Goal: Task Accomplishment & Management: Complete application form

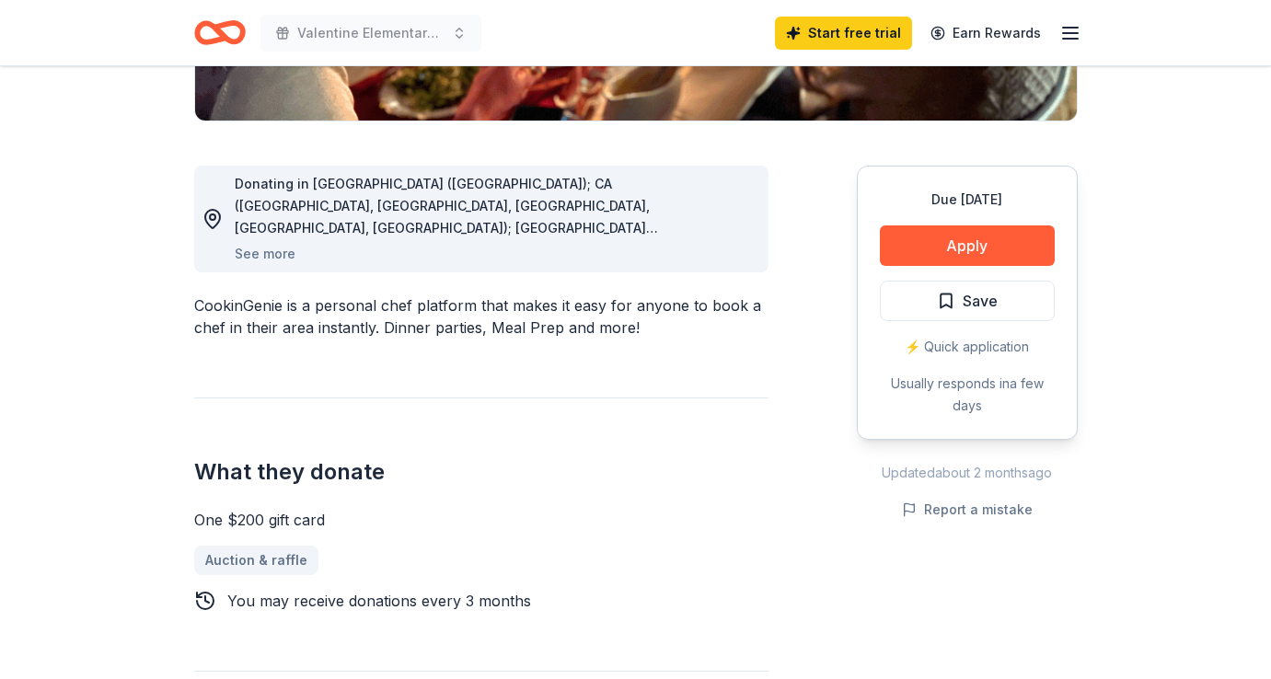
scroll to position [446, 0]
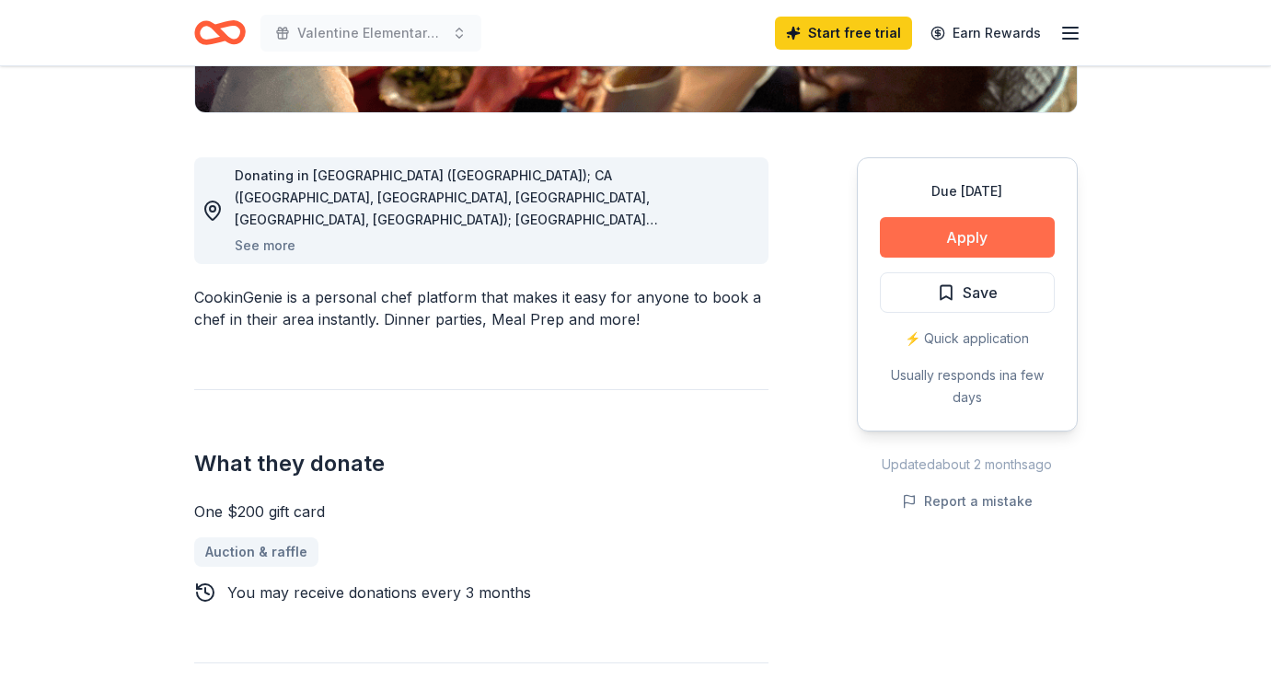
click at [935, 241] on button "Apply" at bounding box center [967, 237] width 175 height 40
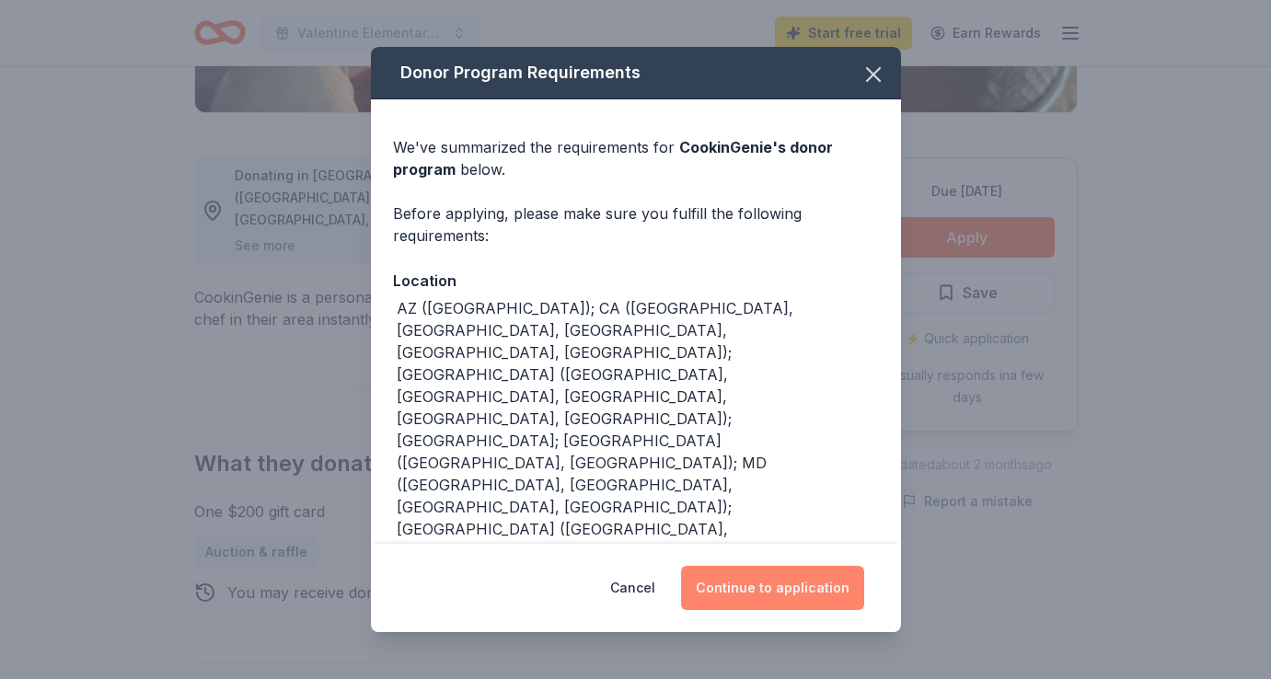
click at [740, 581] on button "Continue to application" at bounding box center [772, 588] width 183 height 44
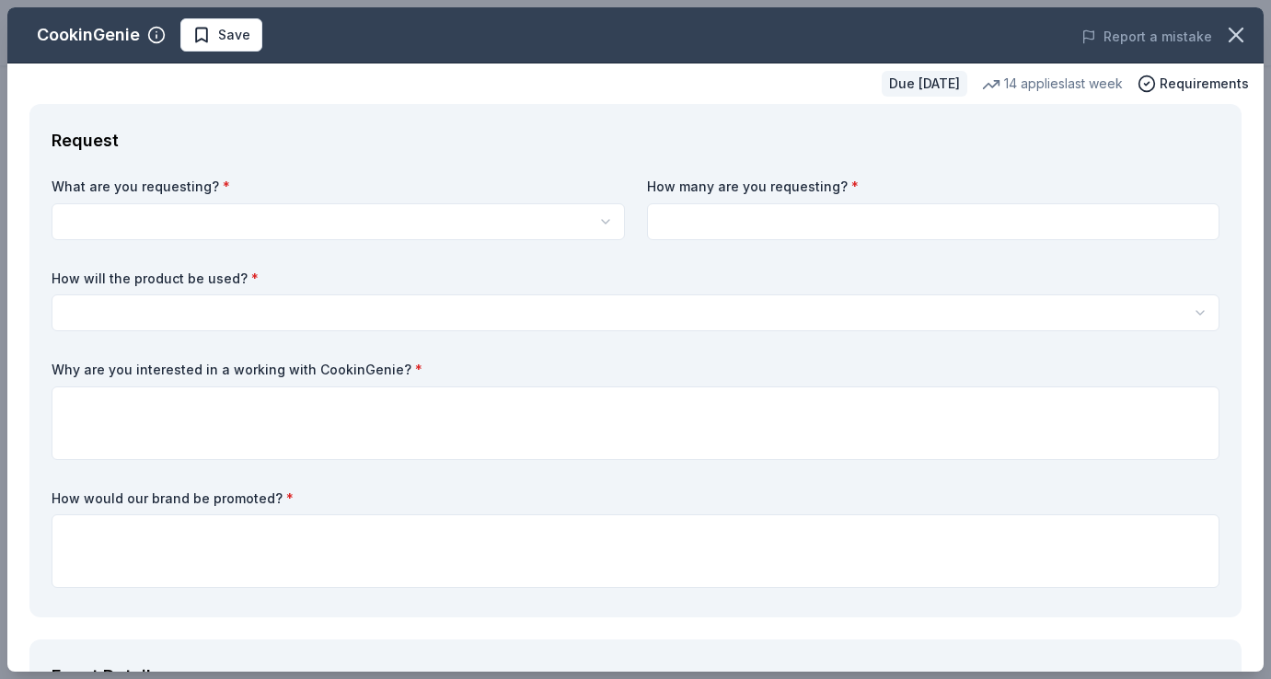
scroll to position [0, 0]
click at [580, 233] on html "Valentine Elementary Annual Fundraiser [DEMOGRAPHIC_DATA] Start free trial Earn…" at bounding box center [635, 339] width 1271 height 679
click at [580, 229] on html "Valentine Elementary Annual Fundraiser [DEMOGRAPHIC_DATA] Save Apply Due [DATE]…" at bounding box center [635, 339] width 1271 height 679
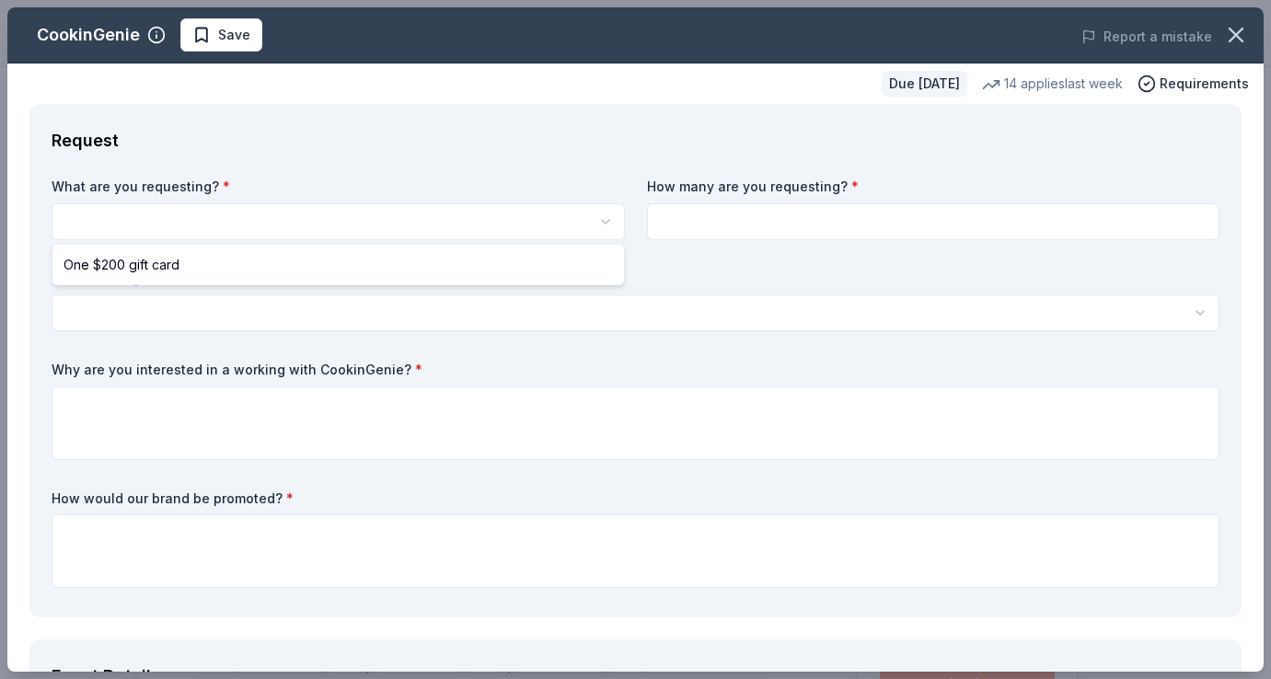
select select "One $200 gift card"
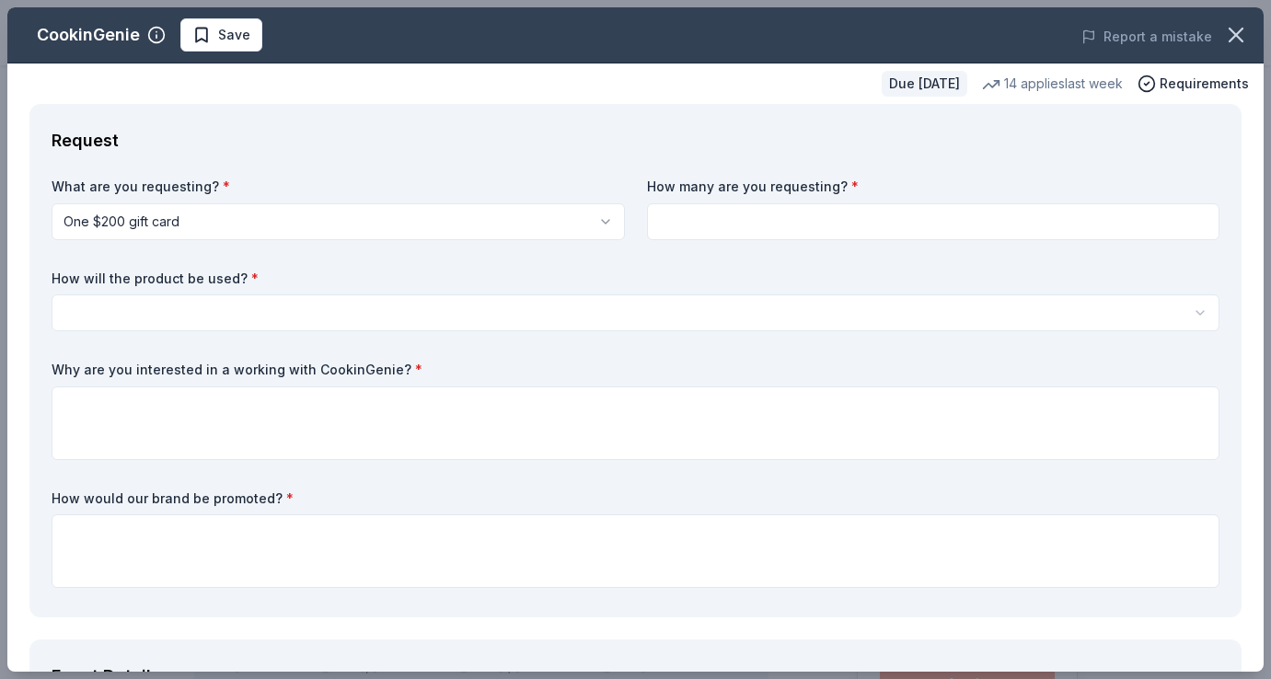
click at [684, 236] on input at bounding box center [933, 221] width 573 height 37
type input "1"
click at [568, 316] on html "Valentine Elementary Annual Fundraiser [DEMOGRAPHIC_DATA] Save Apply Due [DATE]…" at bounding box center [635, 339] width 1271 height 679
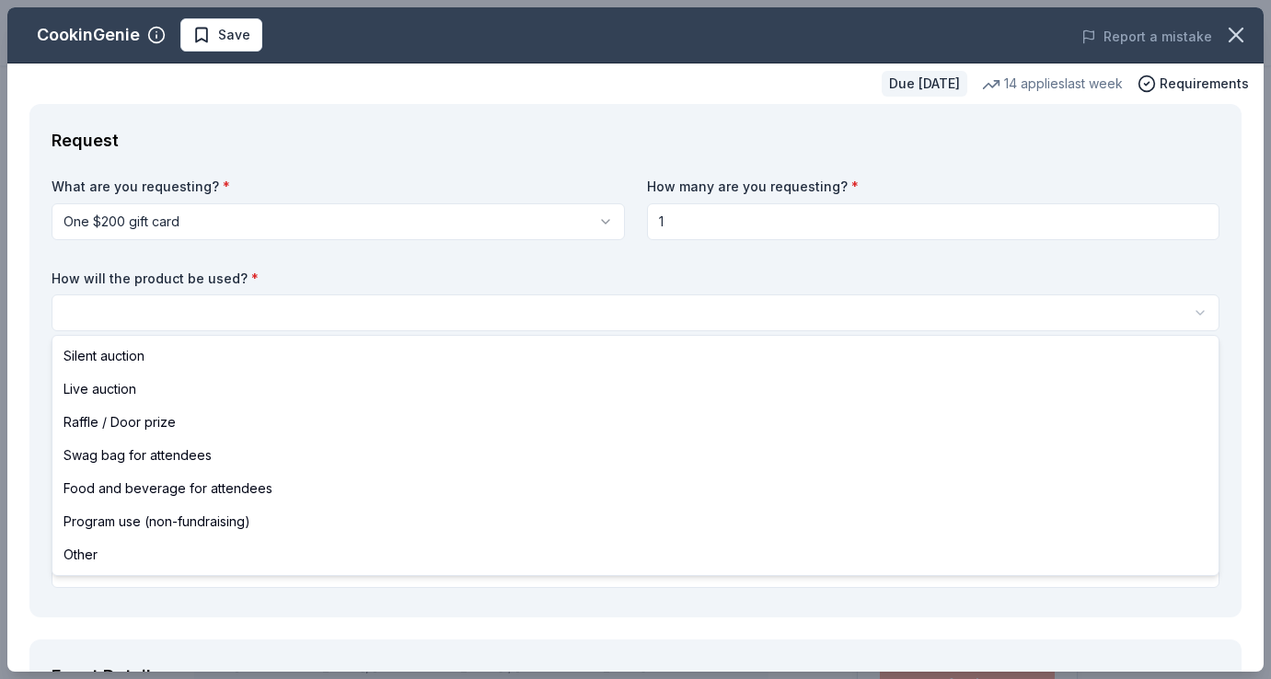
select select "silentAuction"
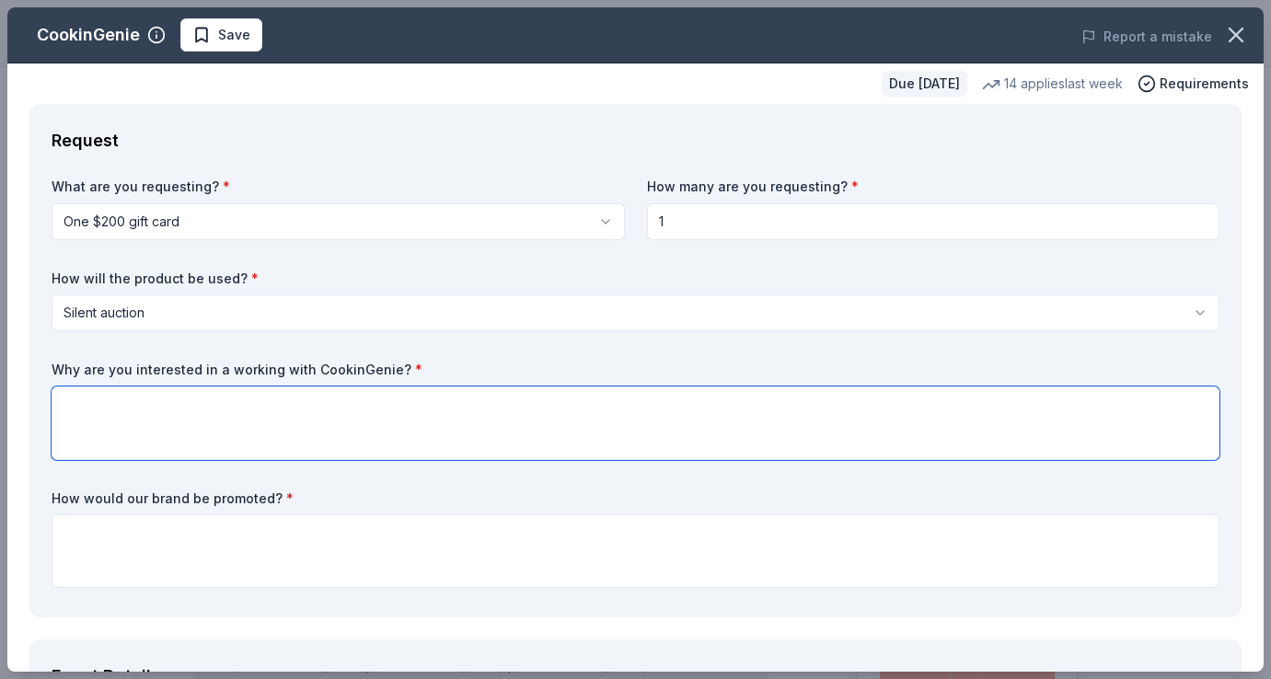
click at [482, 418] on textarea at bounding box center [636, 423] width 1168 height 74
type textarea "Our community would love to have a private chef cooked dinner! This item would …"
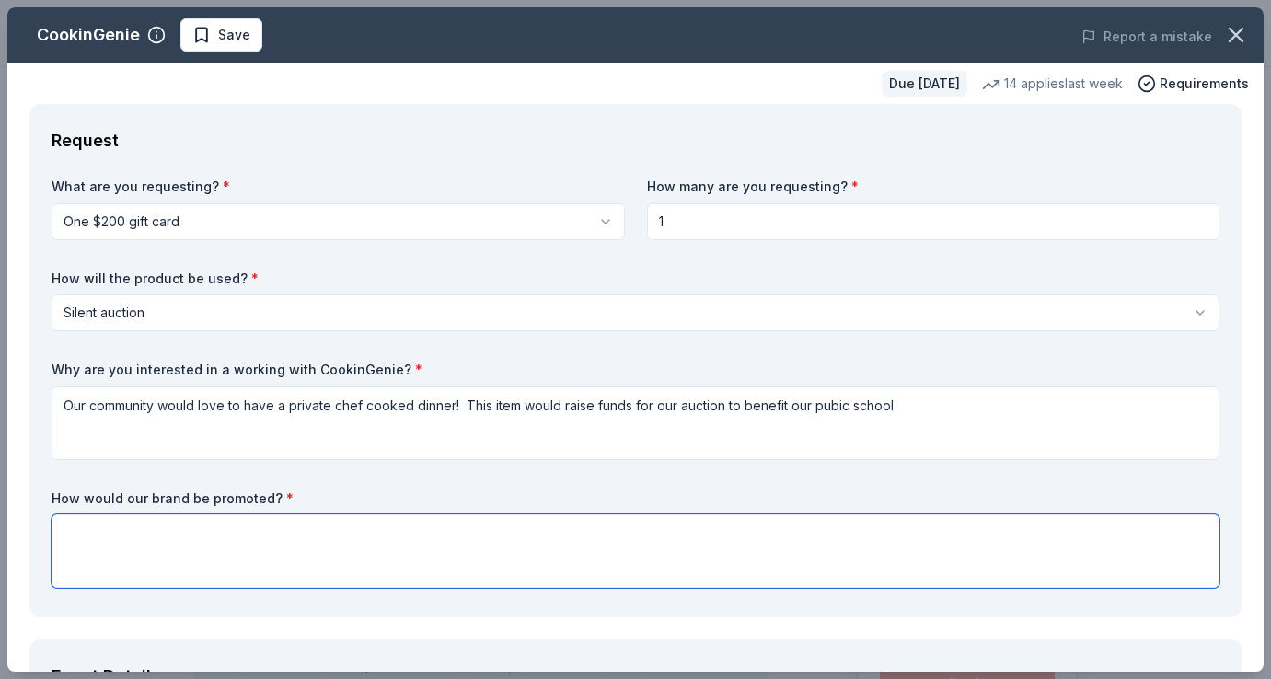
click at [408, 562] on textarea at bounding box center [636, 551] width 1168 height 74
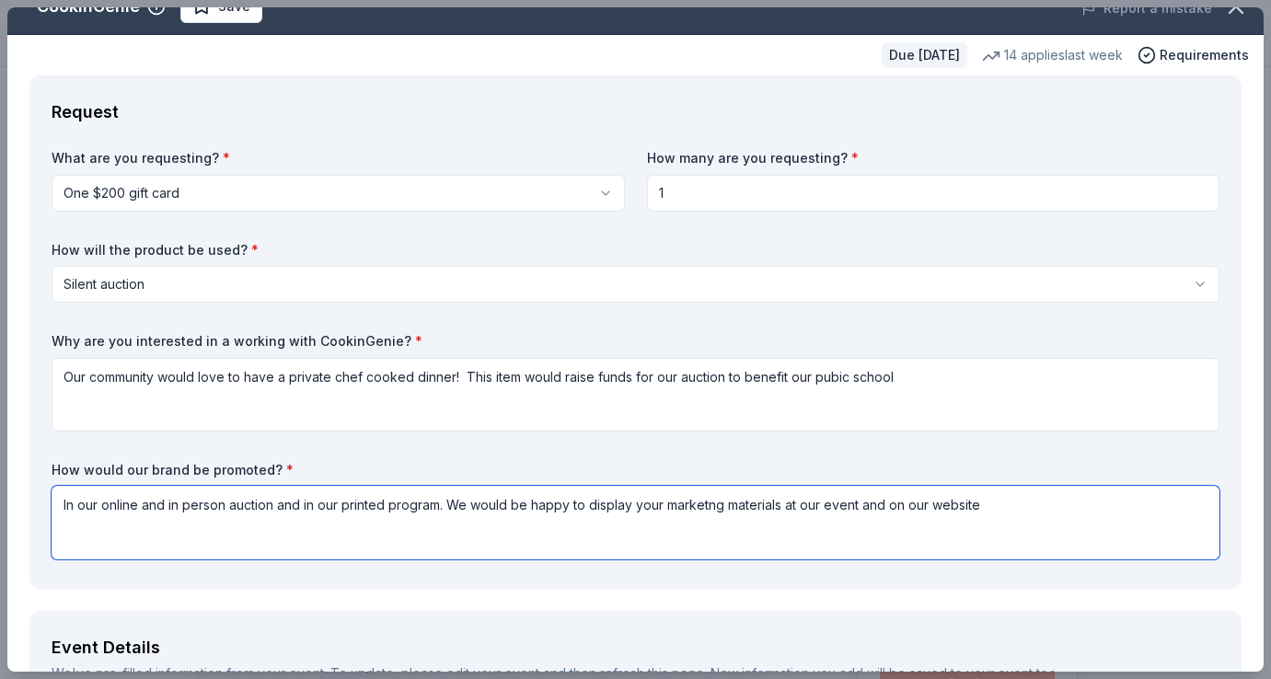
click at [688, 501] on textarea "In our online and in person auction and in our printed program. We would be hap…" at bounding box center [636, 523] width 1168 height 74
click at [704, 507] on textarea "In our online and in person auction and in our printed program. We would be hap…" at bounding box center [636, 523] width 1168 height 74
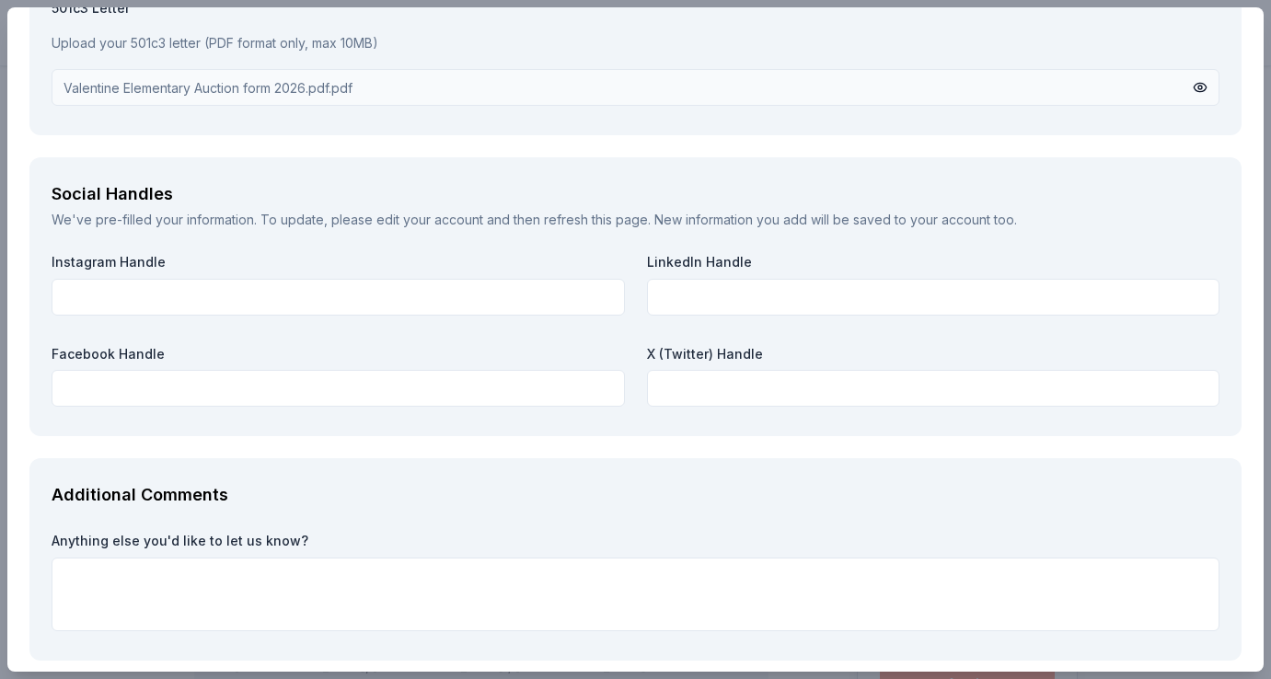
scroll to position [2053, 0]
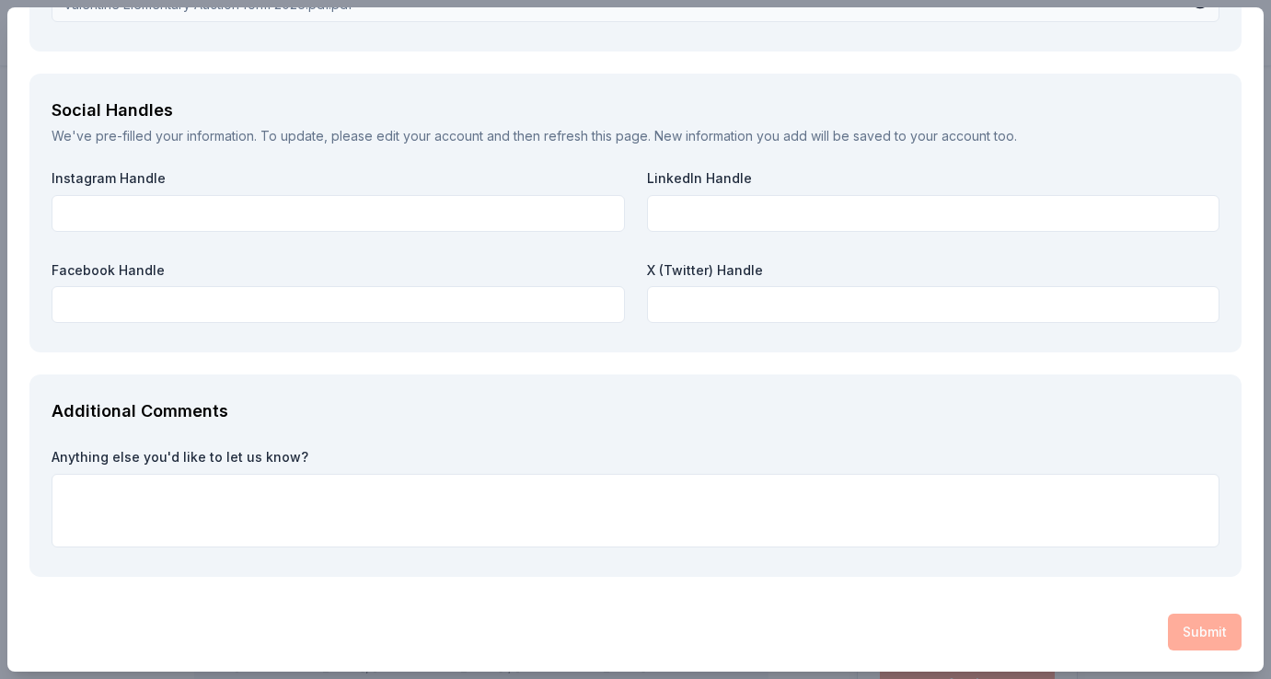
click at [1196, 625] on div "Submit" at bounding box center [635, 632] width 1212 height 37
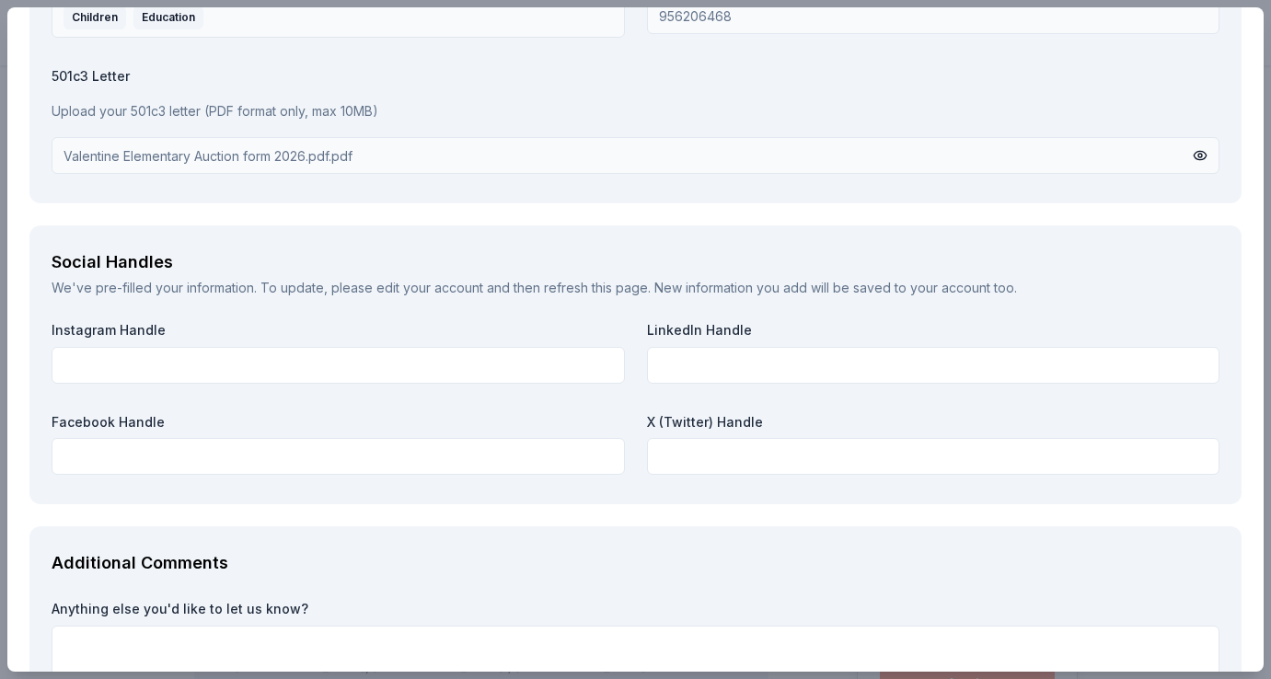
scroll to position [1759, 0]
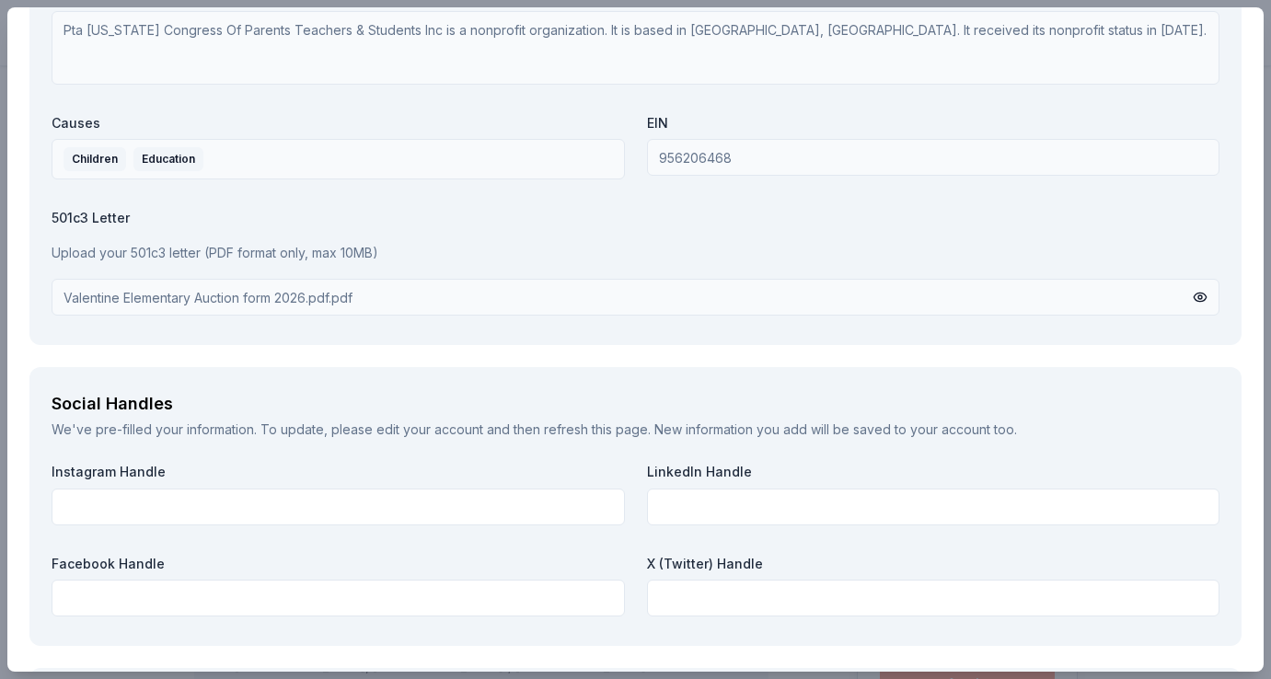
click at [740, 270] on div "501c3 Letter Upload your 501c3 letter (PDF format only, max 10MB) Valentine Ele…" at bounding box center [636, 262] width 1168 height 107
click at [740, 293] on div "Valentine Elementary Auction form 2026.pdf.pdf" at bounding box center [636, 297] width 1168 height 37
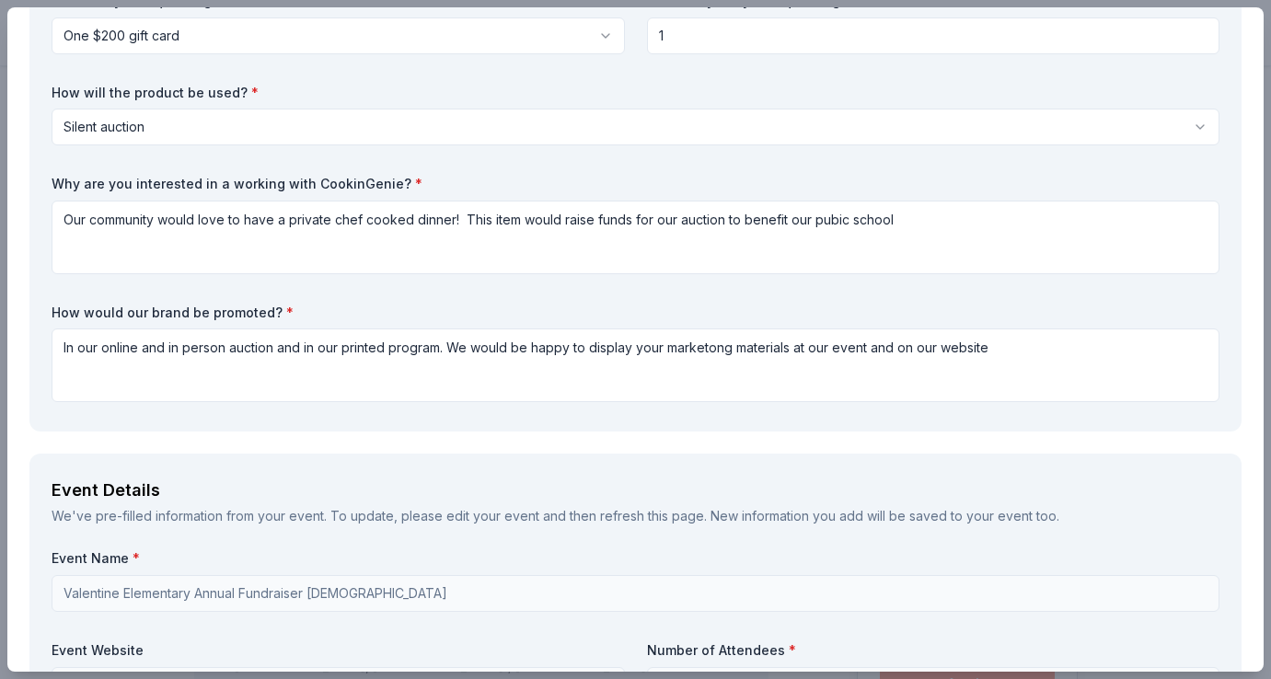
scroll to position [91, 0]
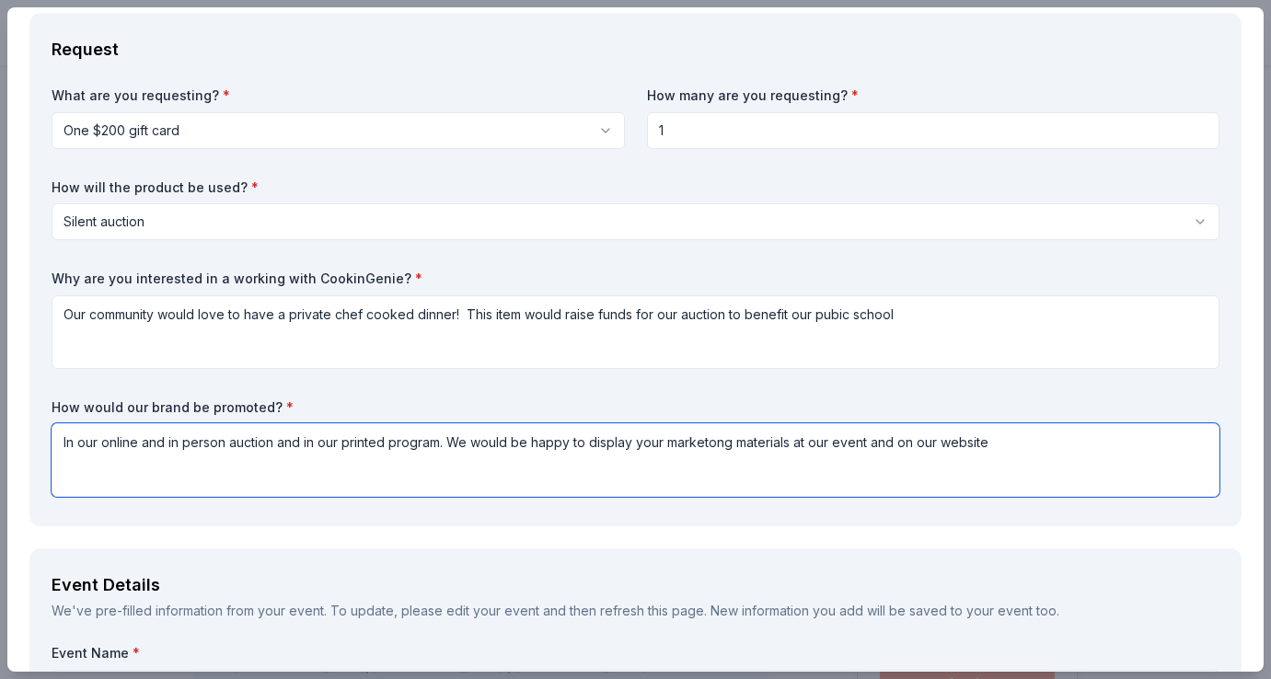
click at [701, 447] on textarea "In our online and in person auction and in our printed program. We would be hap…" at bounding box center [636, 460] width 1168 height 74
click at [712, 446] on textarea "In our online and in person auction and in our printed program. We would be hap…" at bounding box center [636, 460] width 1168 height 74
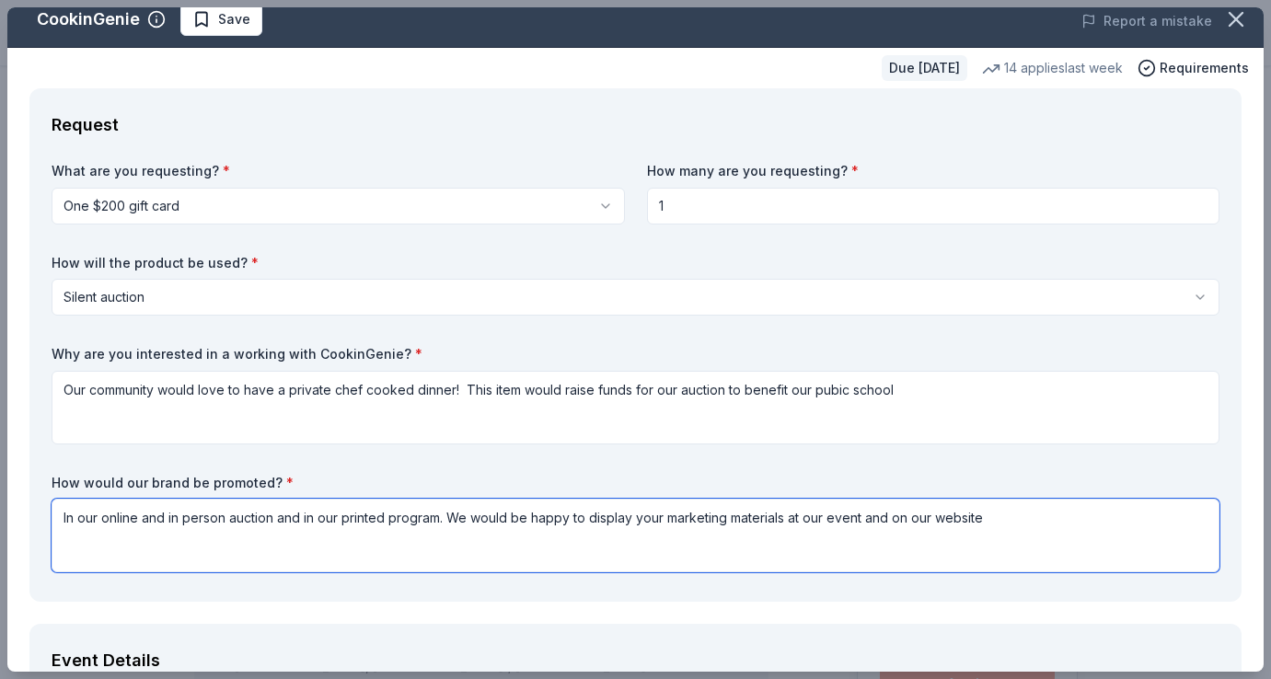
scroll to position [0, 0]
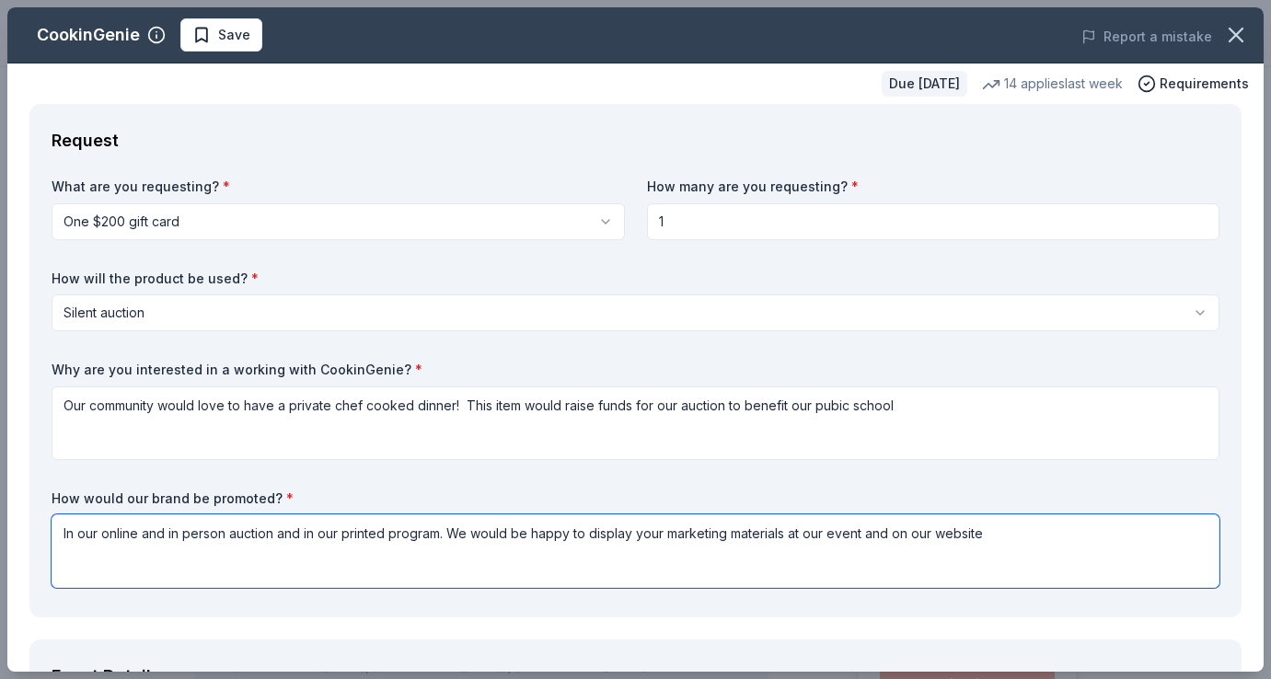
type textarea "In our online and in person auction and in our printed program. We would be hap…"
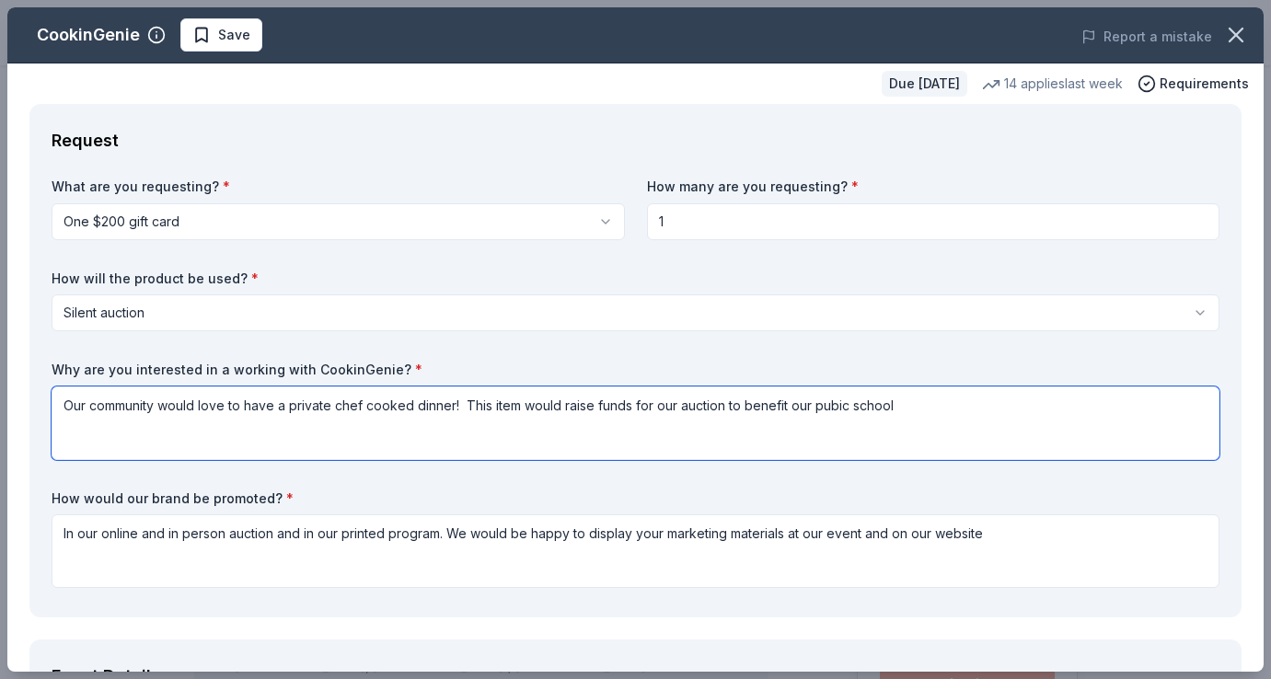
click at [696, 412] on textarea "Our community would love to have a private chef cooked dinner! This item would …" at bounding box center [636, 423] width 1168 height 74
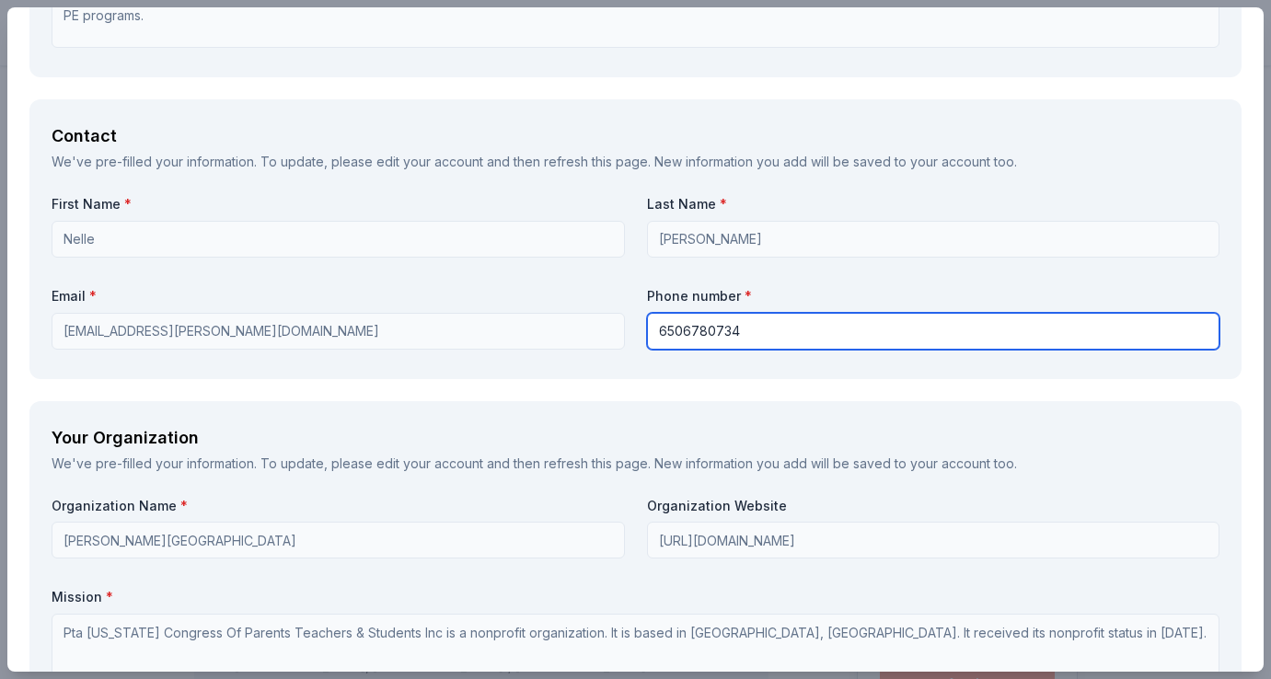
scroll to position [1216, 0]
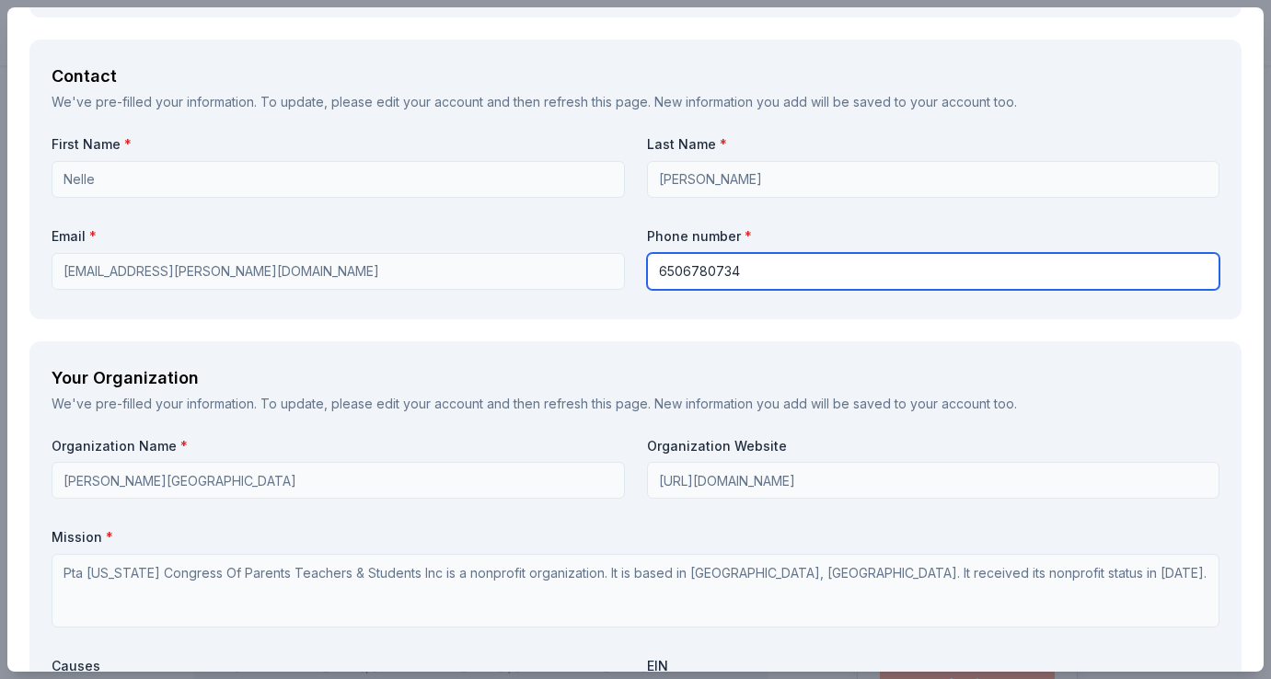
type input "6506780734"
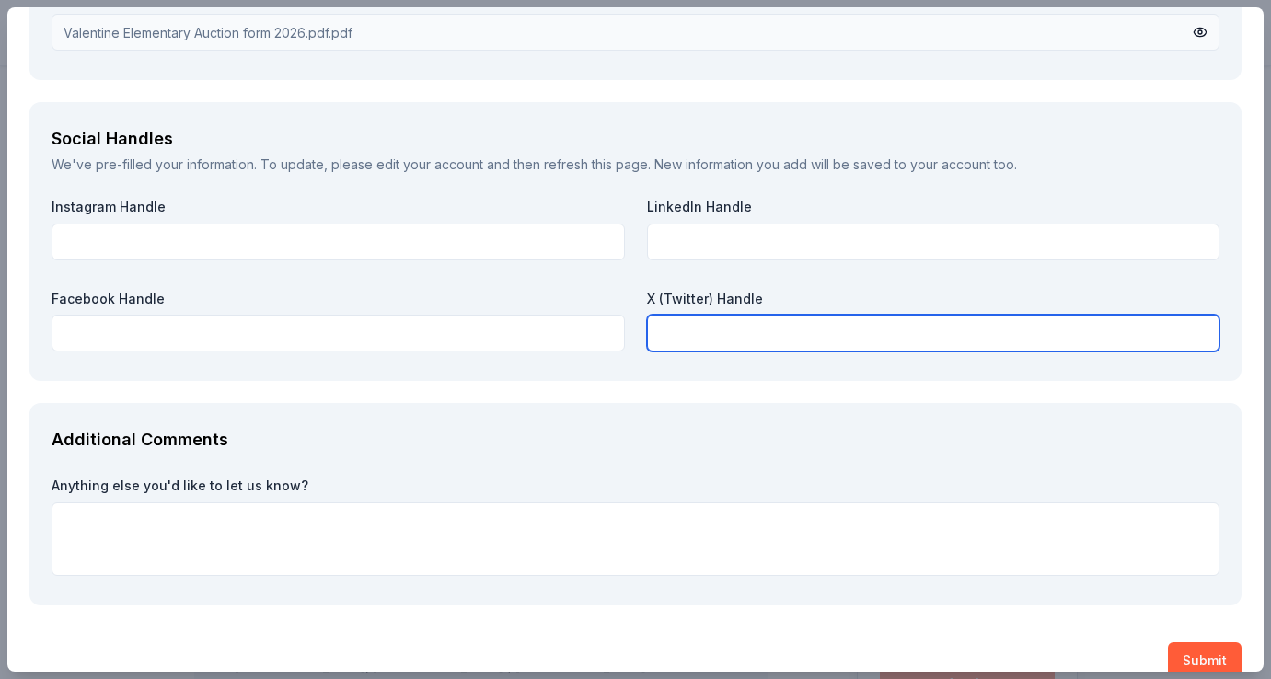
scroll to position [2053, 0]
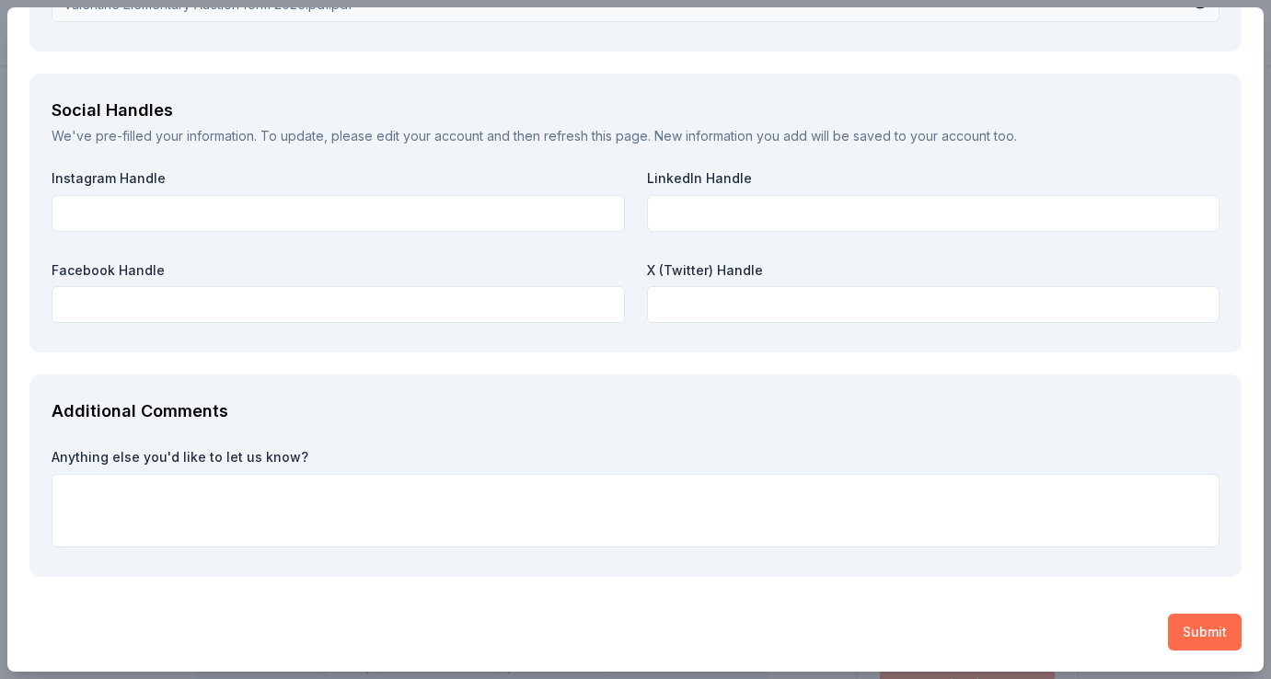
click at [1195, 628] on button "Submit" at bounding box center [1205, 632] width 74 height 37
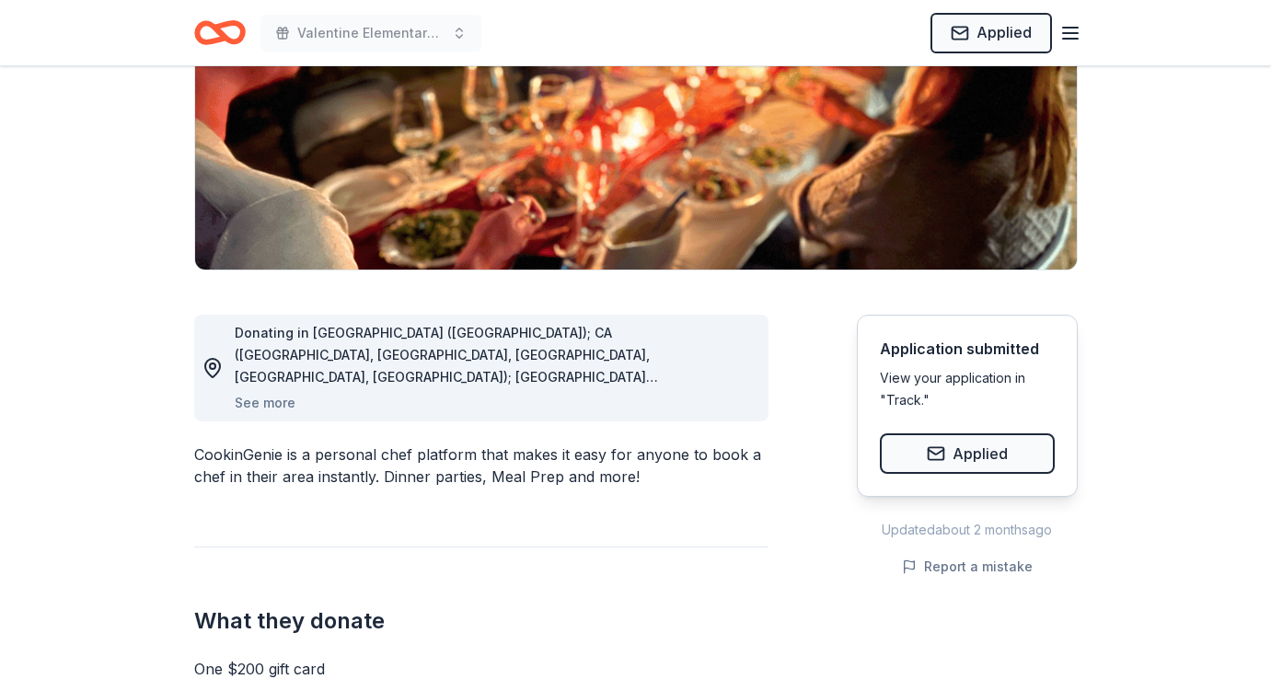
scroll to position [0, 0]
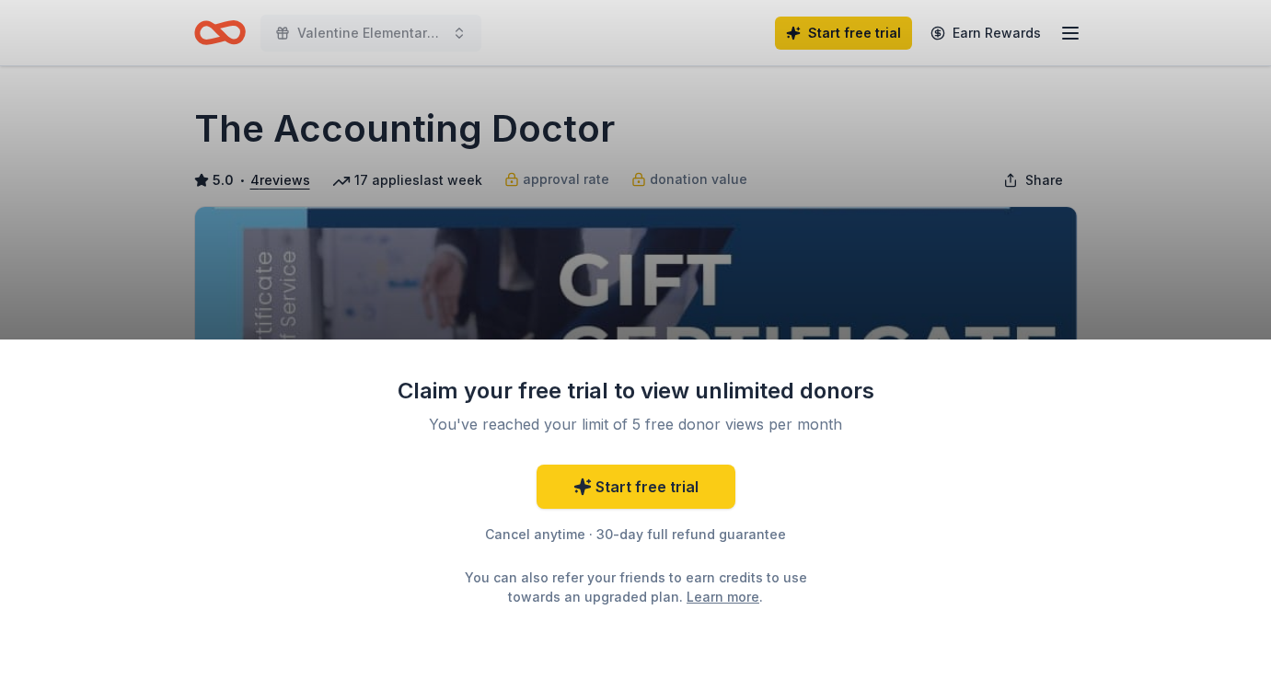
click at [591, 274] on div "Claim your free trial to view unlimited donors You've reached your limit of 5 f…" at bounding box center [635, 339] width 1271 height 679
